Goal: Task Accomplishment & Management: Manage account settings

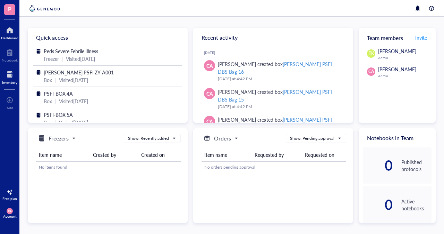
click at [12, 76] on div at bounding box center [9, 74] width 15 height 11
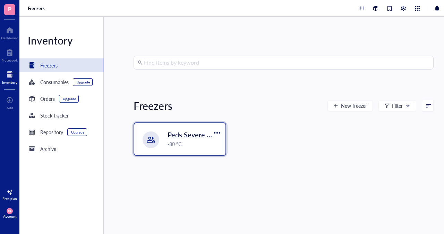
click at [183, 141] on div "-80 °C" at bounding box center [195, 144] width 54 height 8
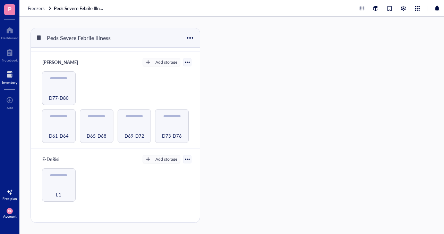
scroll to position [216, 0]
drag, startPoint x: 58, startPoint y: 76, endPoint x: 171, endPoint y: 93, distance: 114.5
click at [171, 93] on div "D61-D64 D65-D68 D69-D72 D73-D76 D77-D80" at bounding box center [115, 108] width 152 height 72
drag, startPoint x: 60, startPoint y: 75, endPoint x: 178, endPoint y: 111, distance: 122.9
click at [178, 111] on div "D61-D64 D65-D68 D69-D72 D73-D76 D77-D80" at bounding box center [115, 108] width 152 height 72
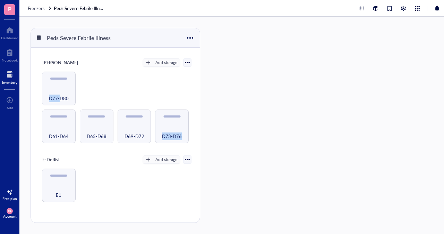
click at [158, 84] on div "D61-D64 D65-D68 D69-D72 D73-D76 D77-D80" at bounding box center [115, 108] width 152 height 72
click at [60, 122] on div "D61-D64" at bounding box center [59, 126] width 34 height 34
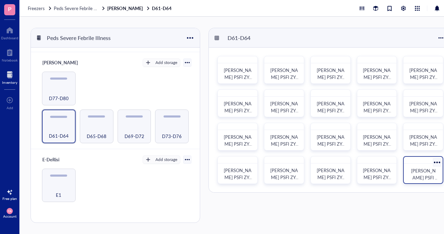
click at [424, 168] on span "[PERSON_NAME] PSFI ZY-A020" at bounding box center [425, 177] width 28 height 20
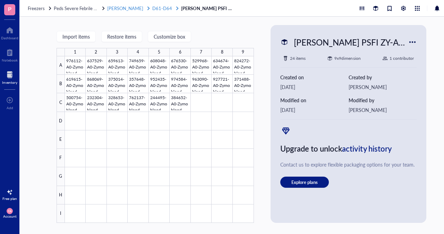
click at [152, 9] on span "D61-D64" at bounding box center [162, 8] width 20 height 7
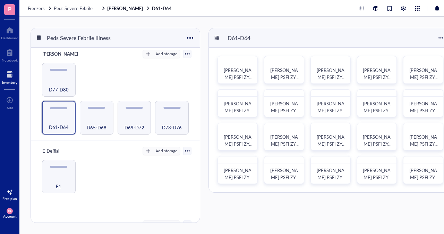
scroll to position [283, 0]
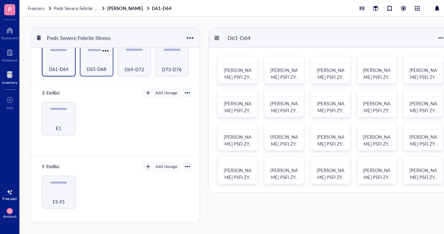
click at [96, 65] on span "D65-D68" at bounding box center [97, 69] width 20 height 8
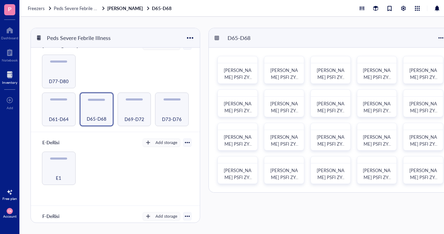
scroll to position [234, 0]
click at [134, 112] on div "D69-D72" at bounding box center [134, 114] width 27 height 15
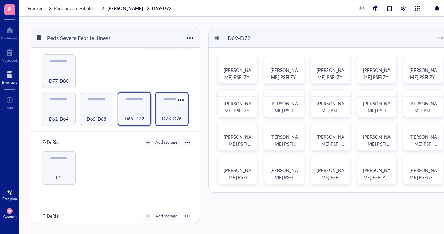
click at [177, 115] on span "D73-D76" at bounding box center [172, 119] width 20 height 8
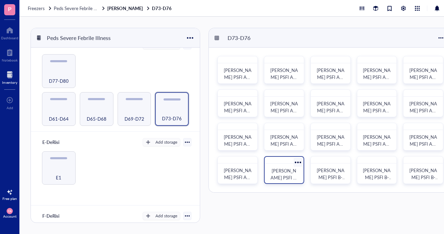
click at [298, 163] on div at bounding box center [298, 162] width 10 height 10
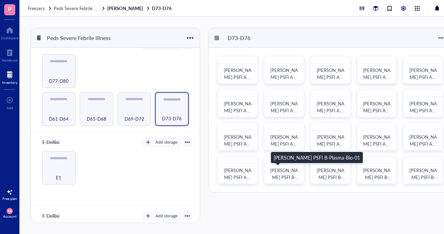
drag, startPoint x: 289, startPoint y: 172, endPoint x: 293, endPoint y: 201, distance: 29.5
click at [293, 201] on div "D73-D76 [PERSON_NAME] PSFI A0-Plasma-Bio-03 [PERSON_NAME] PSFI A0-Plasma-Bio-04…" at bounding box center [331, 125] width 244 height 195
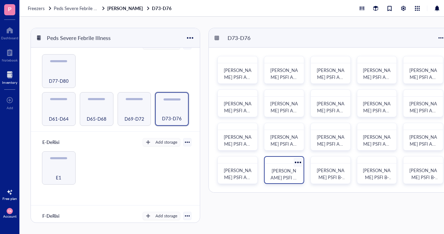
click at [298, 162] on div at bounding box center [298, 162] width 10 height 10
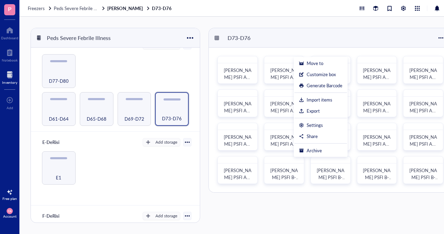
click at [306, 215] on div "D73-D76 [PERSON_NAME] PSFI A0-Plasma-Bio-03 [PERSON_NAME] PSFI A0-Plasma-Bio-04…" at bounding box center [331, 125] width 244 height 195
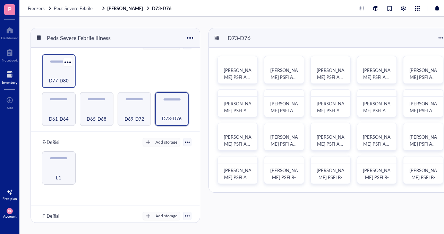
click at [50, 68] on div "D77-D80" at bounding box center [59, 71] width 34 height 34
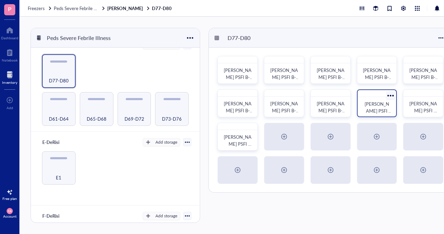
click at [391, 94] on div at bounding box center [391, 95] width 10 height 10
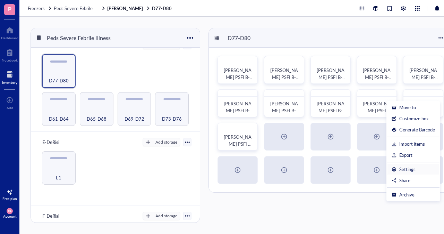
click at [411, 167] on div "Settings" at bounding box center [408, 169] width 16 height 6
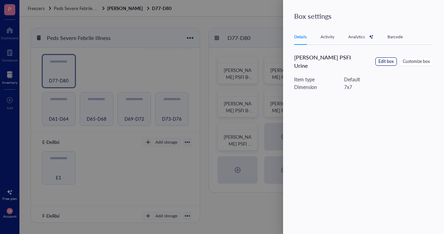
click at [385, 58] on span "Edit box" at bounding box center [386, 61] width 15 height 7
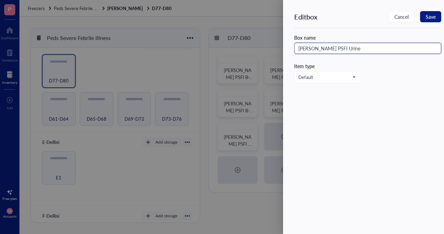
click at [330, 48] on input "[PERSON_NAME] PSFI Urine" at bounding box center [367, 48] width 147 height 11
click at [259, 87] on div at bounding box center [222, 117] width 444 height 234
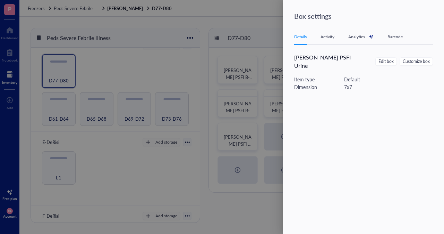
click at [283, 112] on div at bounding box center [222, 117] width 444 height 234
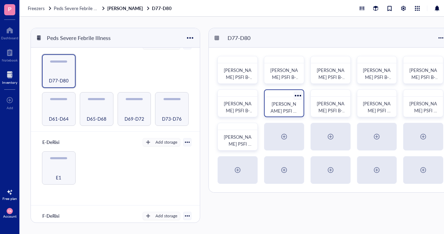
click at [267, 106] on div "[PERSON_NAME] PSFI B-Plasma-Bio-11" at bounding box center [284, 103] width 40 height 28
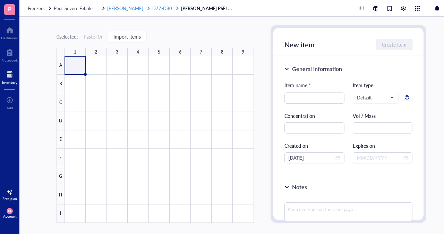
click at [117, 7] on span "[PERSON_NAME]" at bounding box center [125, 8] width 36 height 7
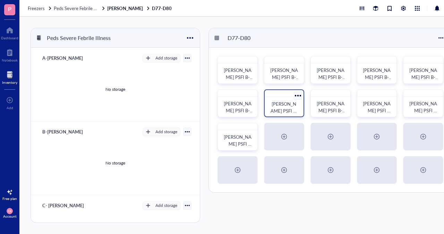
click at [297, 96] on div at bounding box center [298, 95] width 10 height 10
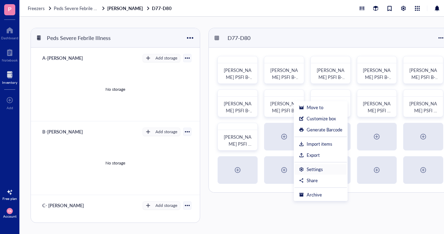
click at [308, 168] on div "Settings" at bounding box center [315, 169] width 16 height 6
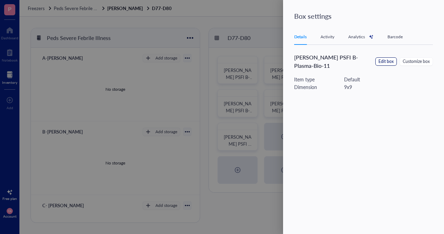
click at [383, 63] on span "Edit box" at bounding box center [386, 61] width 15 height 7
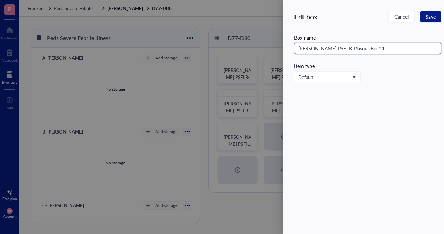
click at [334, 51] on input "[PERSON_NAME] PSFI B-Plasma-Bio-11" at bounding box center [367, 48] width 147 height 11
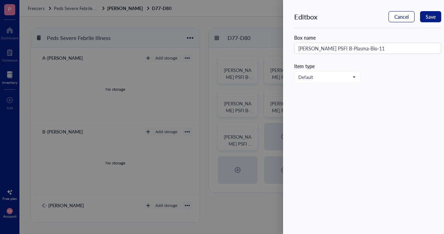
click at [396, 14] on span "Cancel" at bounding box center [402, 17] width 14 height 6
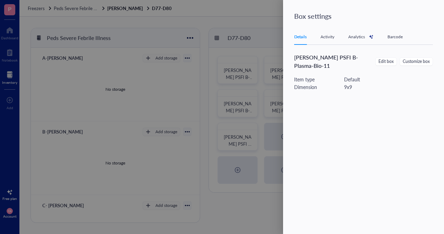
click at [272, 87] on div at bounding box center [222, 117] width 444 height 234
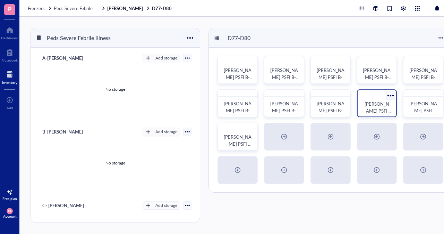
click at [390, 97] on div at bounding box center [391, 95] width 10 height 10
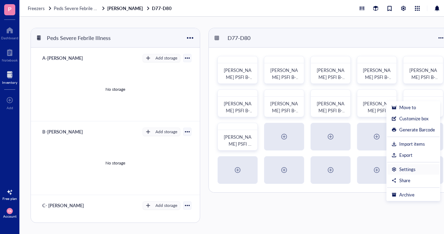
click at [403, 166] on div "Settings" at bounding box center [408, 169] width 16 height 6
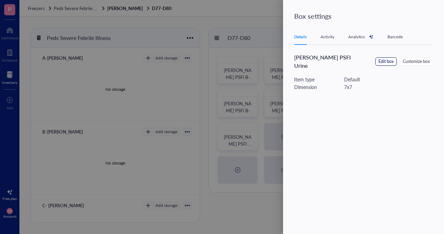
click at [383, 59] on span "Edit box" at bounding box center [386, 61] width 15 height 7
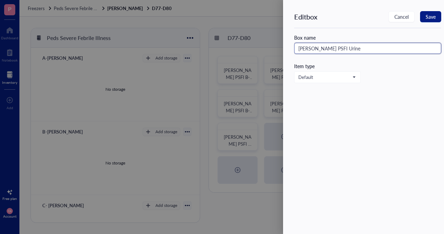
click at [334, 48] on input "[PERSON_NAME] PSFI Urine" at bounding box center [367, 48] width 147 height 11
paste input "B-Plasma-Bio-11"
click at [325, 48] on input "[PERSON_NAME] PSFI B-Plasma-Bio-11" at bounding box center [367, 48] width 147 height 11
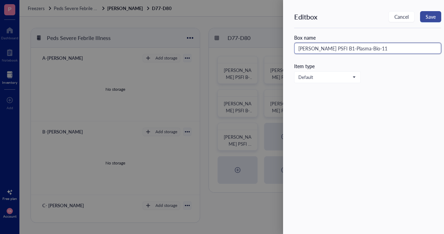
type input "[PERSON_NAME] PSFI B1-Plasma-Bio-11"
click at [434, 17] on span "Save" at bounding box center [431, 17] width 10 height 6
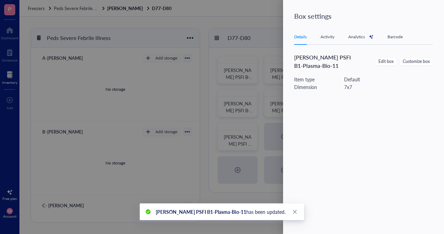
click at [258, 72] on div at bounding box center [222, 117] width 444 height 234
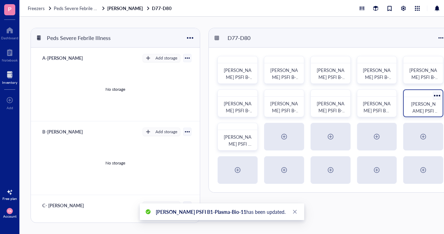
click at [435, 95] on div at bounding box center [437, 95] width 10 height 10
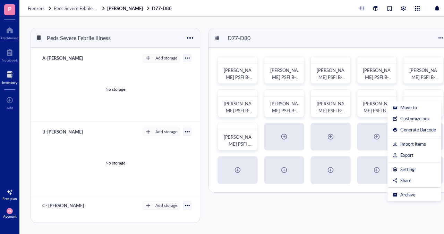
click at [403, 163] on ul "Move to Customize box Generate Barcode Import items Export Settings Share Archi…" at bounding box center [415, 151] width 54 height 100
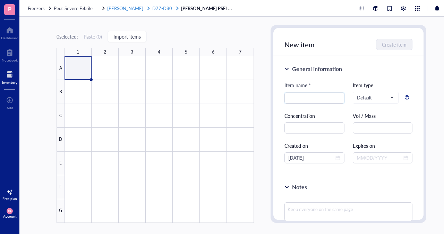
click at [152, 10] on span "D77-D80" at bounding box center [162, 8] width 20 height 7
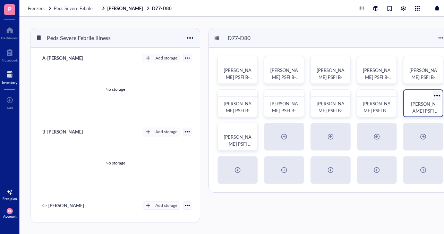
click at [441, 94] on div at bounding box center [437, 95] width 10 height 10
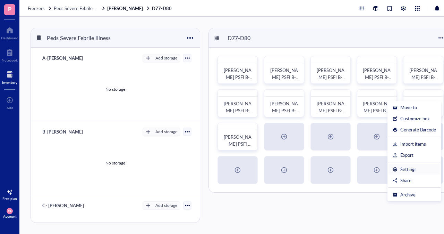
click at [401, 166] on div "Settings" at bounding box center [409, 169] width 16 height 6
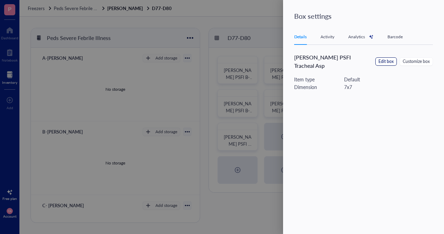
click at [386, 58] on span "Edit box" at bounding box center [386, 61] width 15 height 7
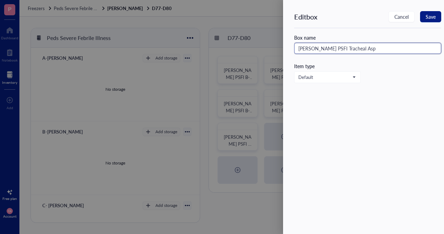
click at [342, 49] on input "[PERSON_NAME] PSFI Tracheal Asp" at bounding box center [367, 48] width 147 height 11
paste input "B-Plasma-Bio-11"
click at [325, 47] on input "[PERSON_NAME] PSFI B-Plasma-Bio-11" at bounding box center [367, 48] width 147 height 11
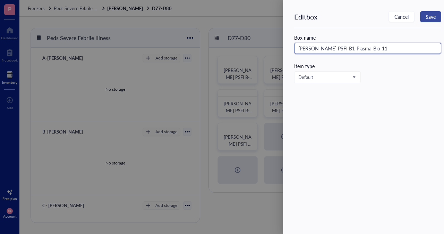
type input "[PERSON_NAME] PSFI B1-Plasma-Bio-11"
click at [424, 18] on button "Save" at bounding box center [430, 16] width 21 height 11
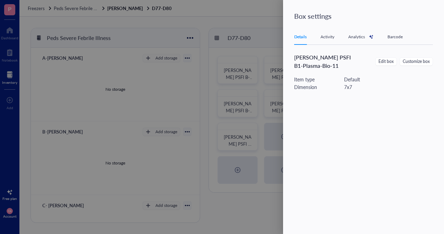
click at [250, 87] on div at bounding box center [222, 117] width 444 height 234
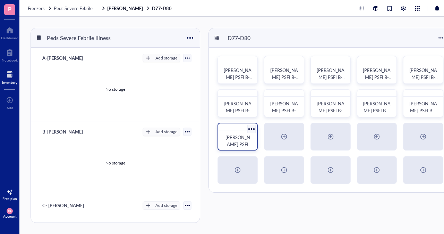
click at [250, 127] on div at bounding box center [252, 129] width 10 height 10
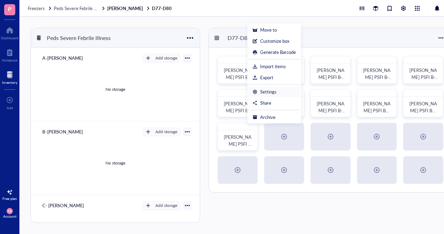
click at [277, 92] on div "Settings" at bounding box center [274, 92] width 43 height 6
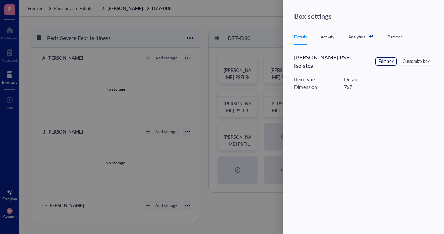
click at [385, 58] on span "Edit box" at bounding box center [386, 61] width 15 height 7
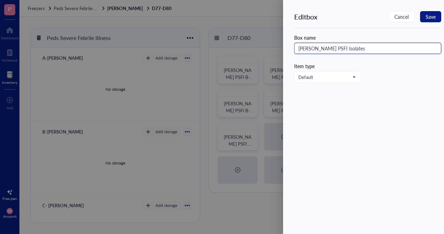
click at [334, 47] on input "[PERSON_NAME] PSFI Isolates" at bounding box center [367, 48] width 147 height 11
paste input "B-Plasma-Bio-11"
click at [325, 47] on input "[PERSON_NAME] PSFI B-Plasma-Bio-11" at bounding box center [367, 48] width 147 height 11
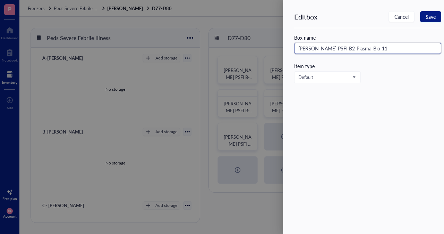
click at [372, 47] on input "[PERSON_NAME] PSFI B2-Plasma-Bio-11" at bounding box center [367, 48] width 147 height 11
type input "[PERSON_NAME] PSFI B2-Plasma-Bio-1"
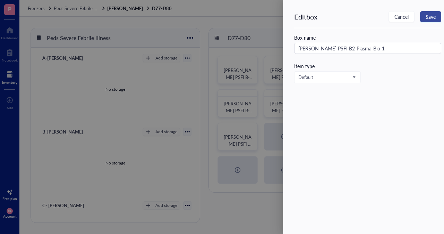
click at [431, 18] on span "Save" at bounding box center [431, 17] width 10 height 6
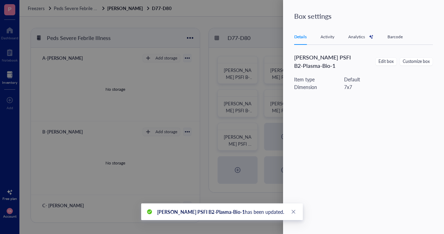
click at [275, 78] on div at bounding box center [222, 117] width 444 height 234
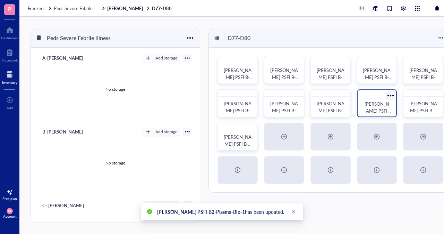
click at [391, 94] on div at bounding box center [391, 95] width 10 height 10
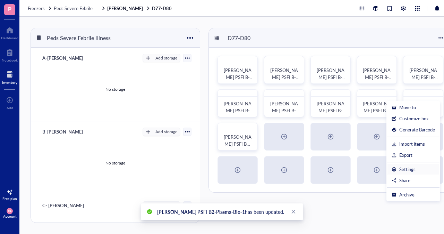
click at [401, 172] on div "Settings" at bounding box center [408, 169] width 16 height 6
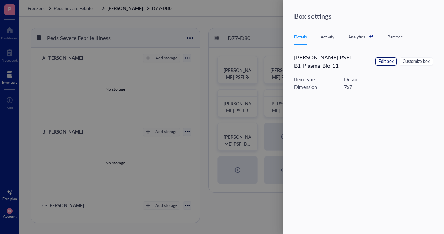
click at [387, 60] on span "Edit box" at bounding box center [386, 61] width 15 height 7
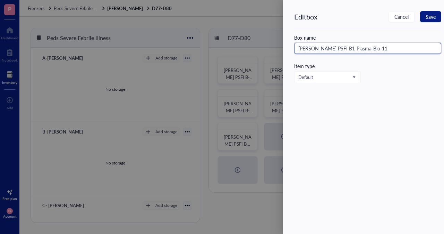
click at [371, 46] on input "[PERSON_NAME] PSFI B1-Plasma-Bio-11" at bounding box center [367, 48] width 147 height 11
type input "[PERSON_NAME] PSFI B1-Plasma-Bio-1"
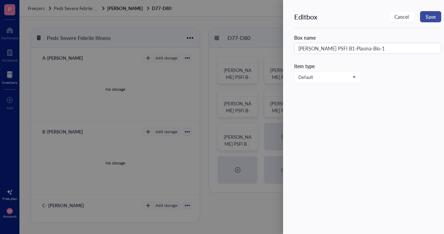
click at [433, 14] on span "Save" at bounding box center [431, 17] width 10 height 6
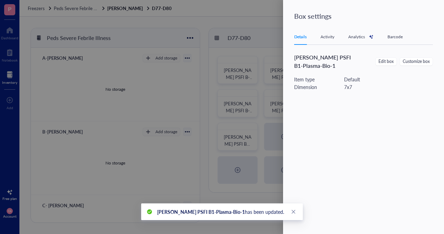
click at [274, 94] on div at bounding box center [222, 117] width 444 height 234
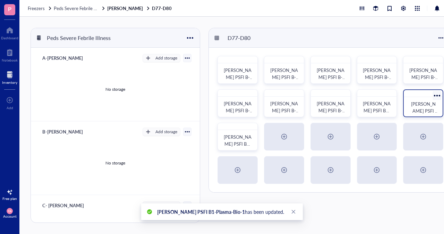
click at [438, 94] on div at bounding box center [437, 95] width 10 height 10
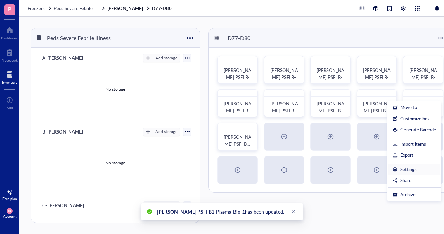
click at [402, 169] on div "Settings" at bounding box center [409, 169] width 16 height 6
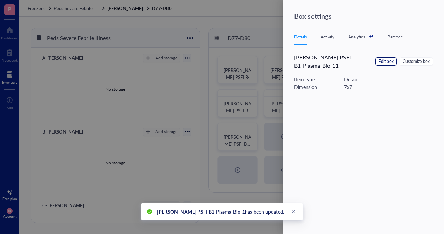
click at [381, 62] on span "Edit box" at bounding box center [386, 61] width 15 height 7
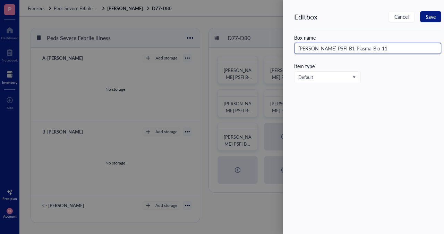
click at [364, 48] on input "[PERSON_NAME] PSFI B1-Plasma-Bio-11" at bounding box center [367, 48] width 147 height 11
type input "[PERSON_NAME] PSFI B1-Plasma-Bio-2"
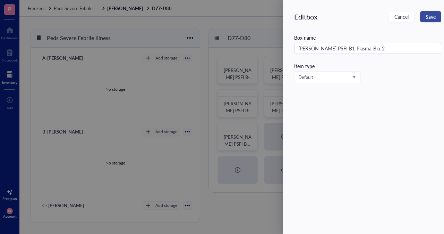
click at [425, 18] on button "Save" at bounding box center [430, 16] width 21 height 11
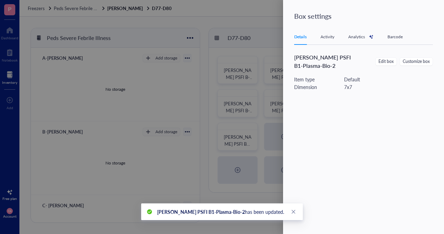
click at [239, 131] on div at bounding box center [222, 117] width 444 height 234
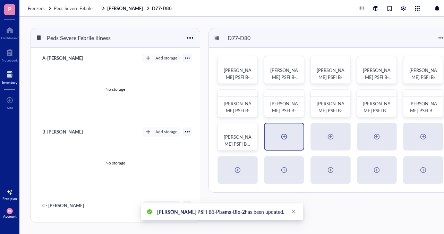
click at [289, 134] on div at bounding box center [284, 136] width 11 height 11
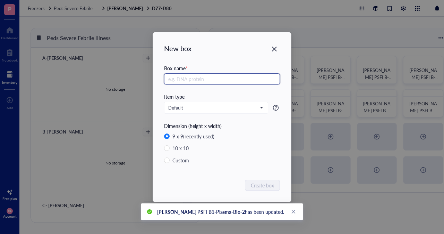
paste input "[PERSON_NAME] PSFI B-Plasma-Bio-11"
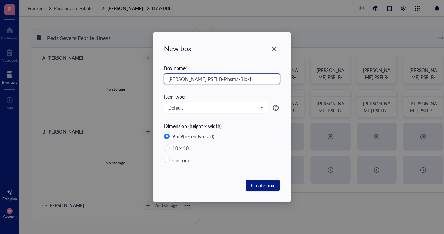
click at [196, 77] on input "[PERSON_NAME] PSFI B-Plasma-Bio-1" at bounding box center [222, 78] width 116 height 11
type input "[PERSON_NAME] PSFI B3-Plasma-Bio-1"
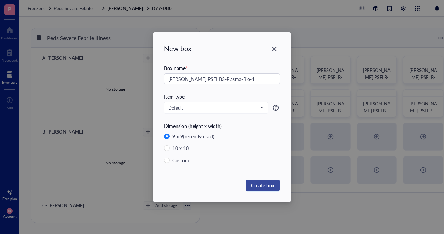
click at [253, 181] on span "Create box" at bounding box center [262, 185] width 23 height 8
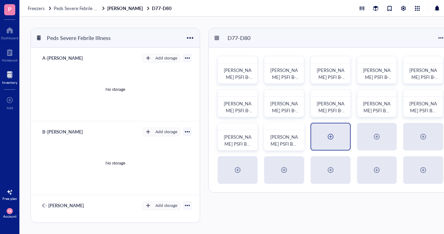
click at [325, 136] on div at bounding box center [330, 136] width 11 height 11
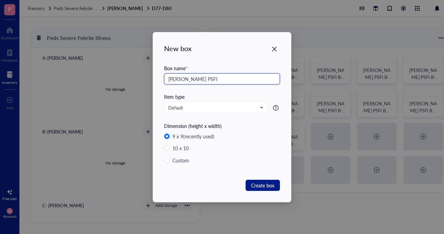
paste input "Box #1-Others-Trach/CSF"
drag, startPoint x: 208, startPoint y: 78, endPoint x: 192, endPoint y: 78, distance: 16.7
click at [192, 78] on input "[PERSON_NAME] PSFI Box #1-Others-Trach/CSF" at bounding box center [222, 78] width 116 height 11
click at [234, 80] on input "[PERSON_NAME] PSFI Others-Trach/CSF" at bounding box center [222, 78] width 116 height 11
type input "[PERSON_NAME] PSFI Others-Trach/CSF-1"
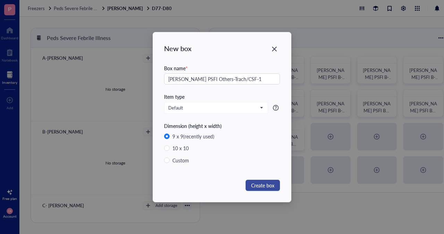
click at [260, 181] on span "Create box" at bounding box center [262, 185] width 23 height 8
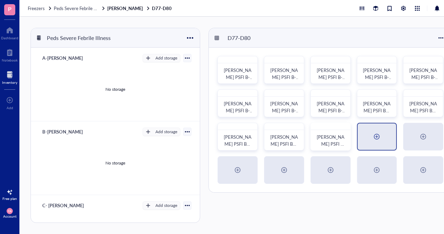
click at [377, 144] on div at bounding box center [377, 136] width 39 height 26
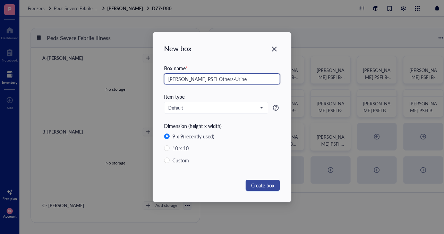
type input "[PERSON_NAME] PSFI Others-Urine"
click at [267, 186] on span "Create box" at bounding box center [262, 185] width 23 height 8
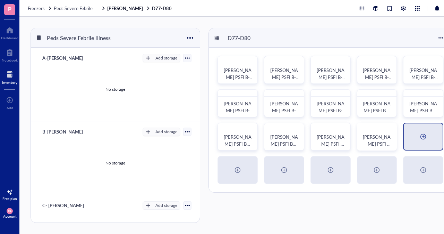
click at [424, 140] on div at bounding box center [423, 136] width 11 height 11
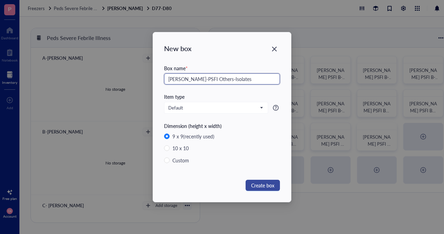
type input "[PERSON_NAME]-PSFI Others-Isolates"
click at [273, 184] on span "Create box" at bounding box center [262, 185] width 23 height 8
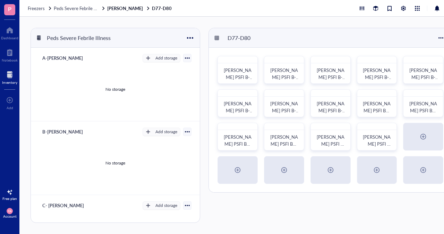
click at [273, 184] on div "[PERSON_NAME] PSFI B-Plasma-Bio-05 [PERSON_NAME] PSFI B-Plasma-Bio-06 [PERSON_N…" at bounding box center [330, 120] width 243 height 144
click at [312, 202] on div "D77-D80 [PERSON_NAME] PSFI B-Plasma-Bio-05 [PERSON_NAME] PSFI B-Plasma-Bio-06 […" at bounding box center [331, 125] width 244 height 195
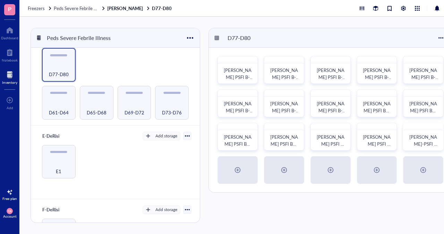
scroll to position [283, 0]
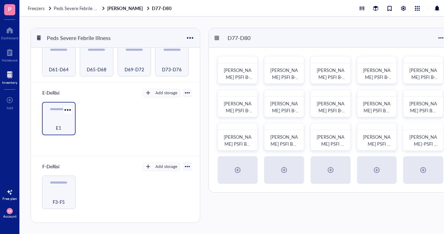
click at [56, 118] on div "E1" at bounding box center [58, 123] width 27 height 15
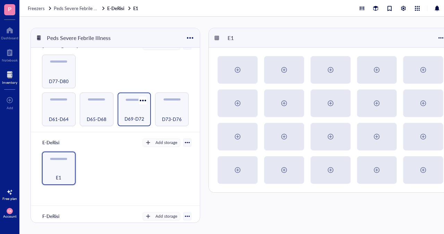
scroll to position [233, 0]
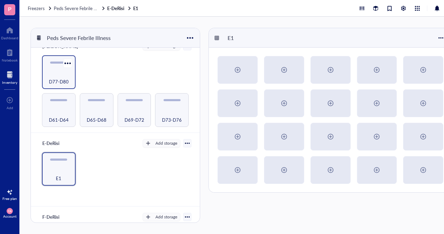
click at [55, 74] on div "D77-D80" at bounding box center [58, 77] width 27 height 15
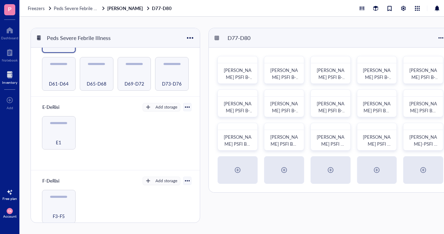
scroll to position [283, 0]
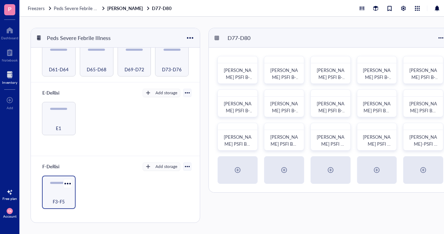
click at [53, 194] on div "F3-F5" at bounding box center [58, 197] width 27 height 15
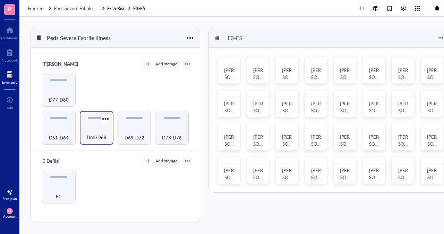
scroll to position [214, 0]
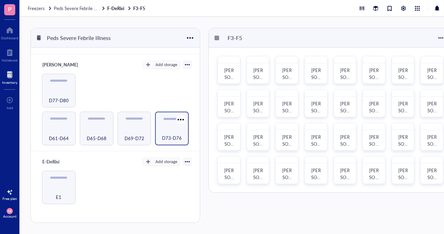
click at [161, 126] on div "D73-D76" at bounding box center [172, 133] width 27 height 15
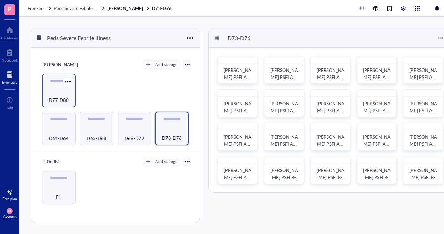
click at [62, 87] on div "D77-D80" at bounding box center [59, 91] width 34 height 34
